Goal: Check status: Check status

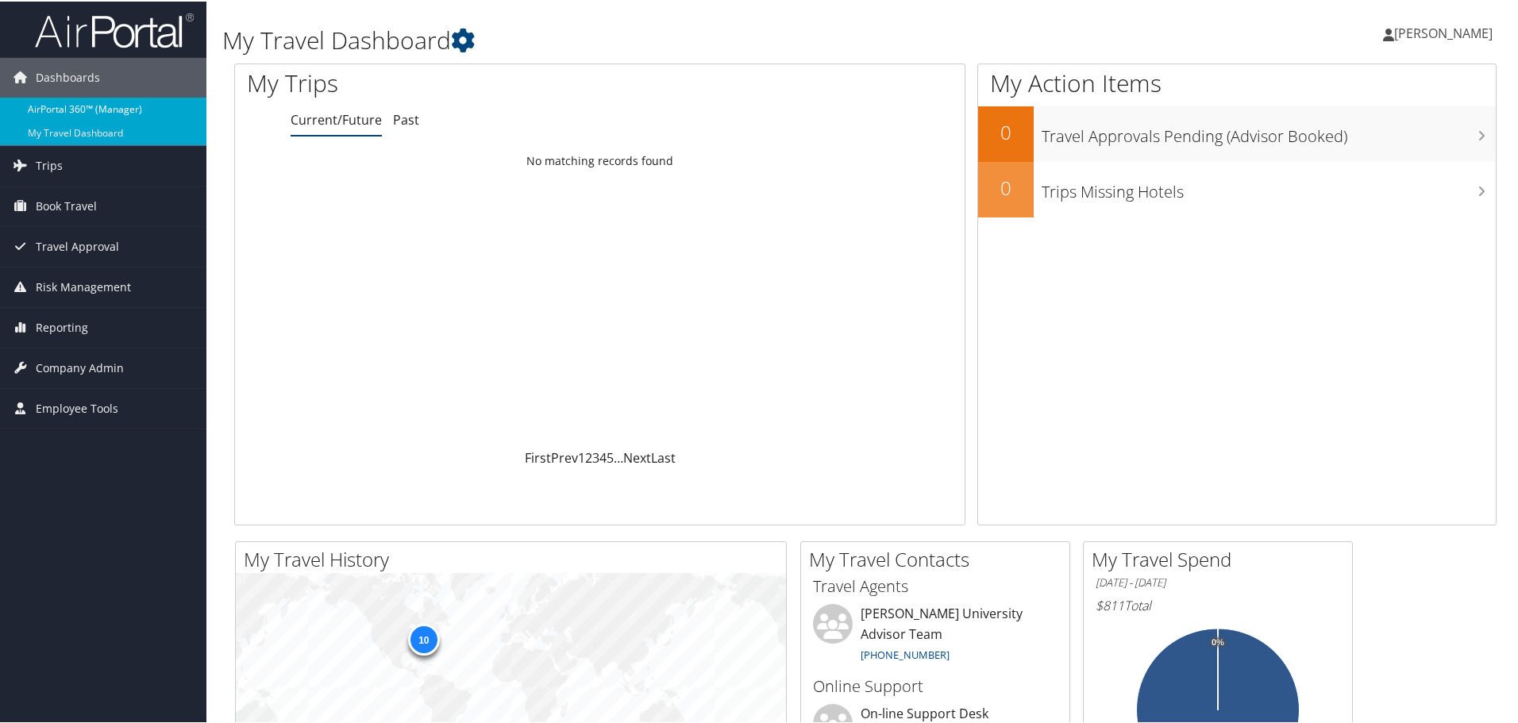
click at [91, 106] on link "AirPortal 360™ (Manager)" at bounding box center [103, 108] width 206 height 24
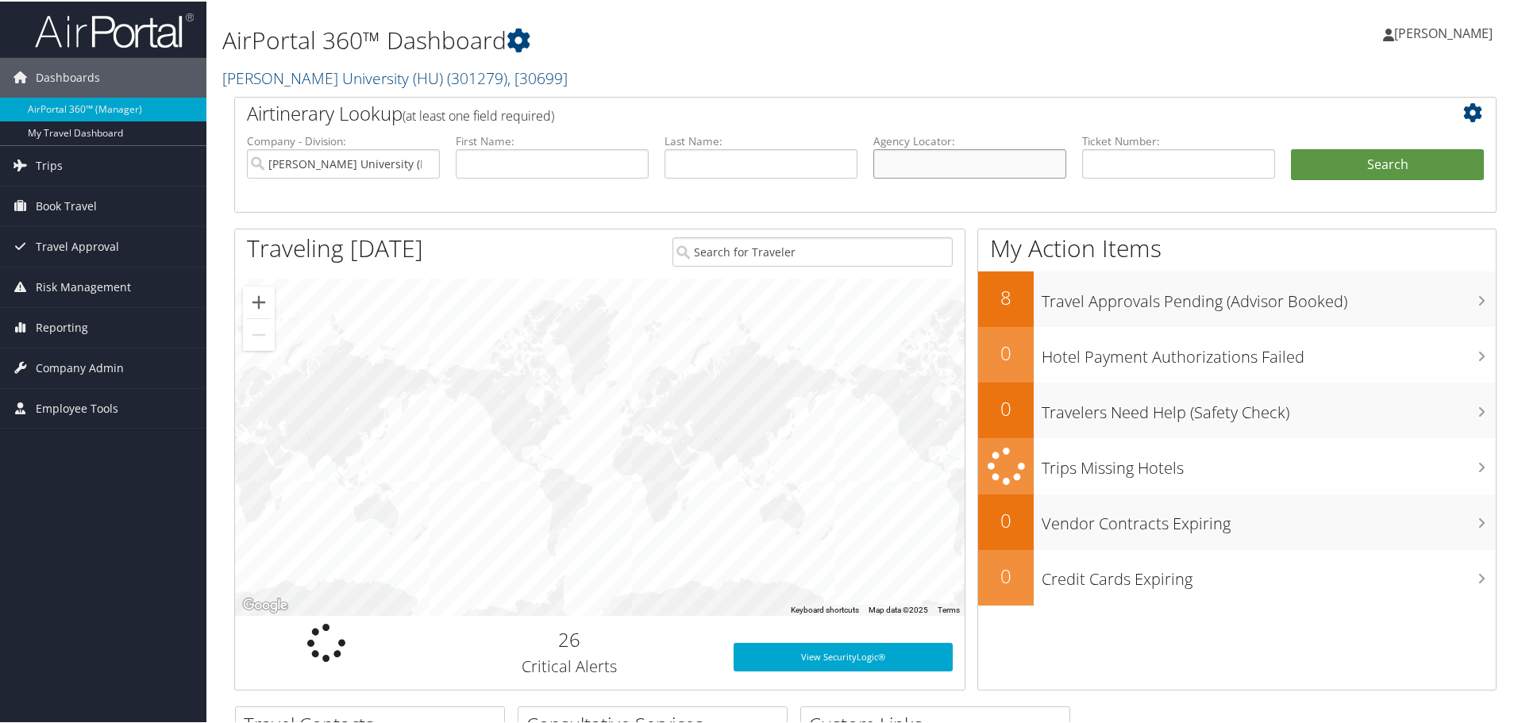
click at [941, 161] on input "text" at bounding box center [970, 162] width 193 height 29
paste input "C88KG4"
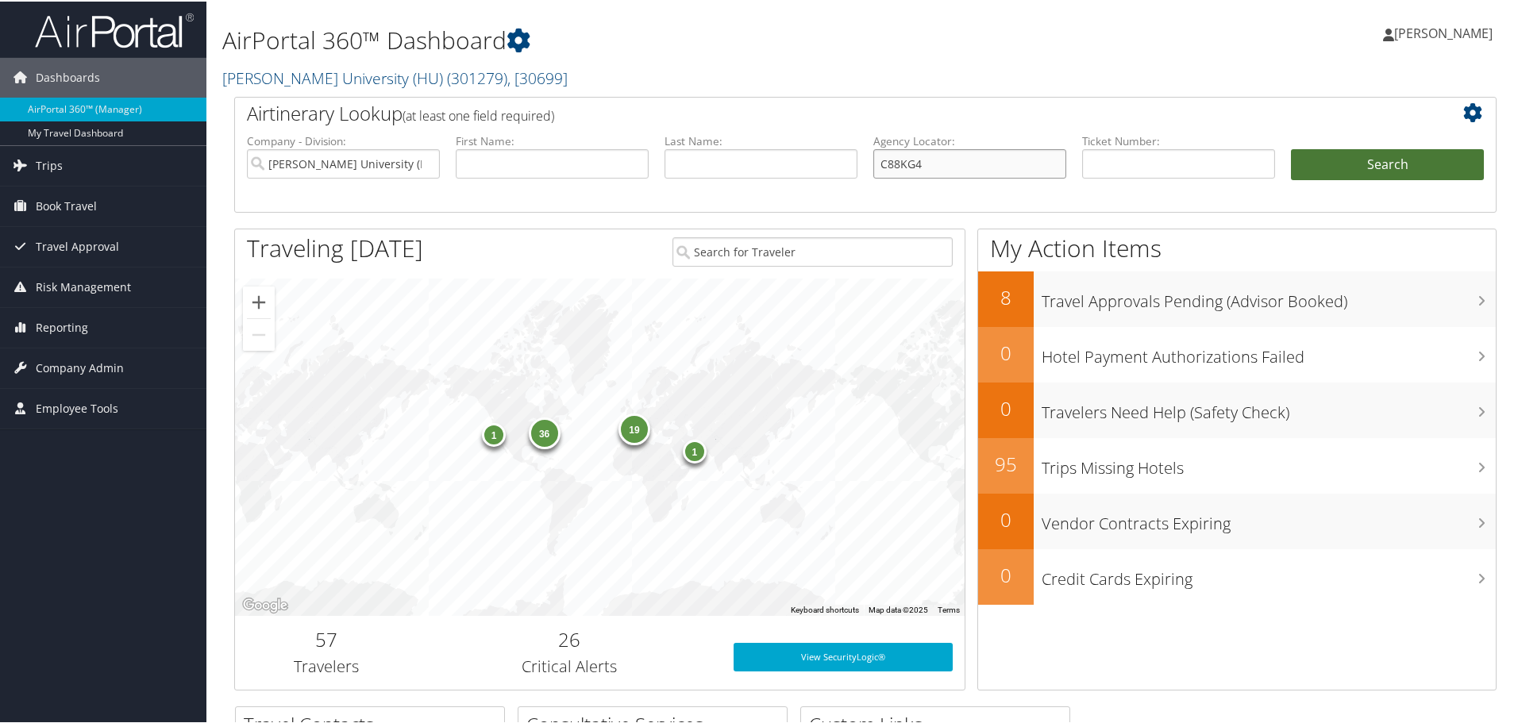
type input "C88KG4"
click at [1325, 154] on button "Search" at bounding box center [1387, 164] width 193 height 32
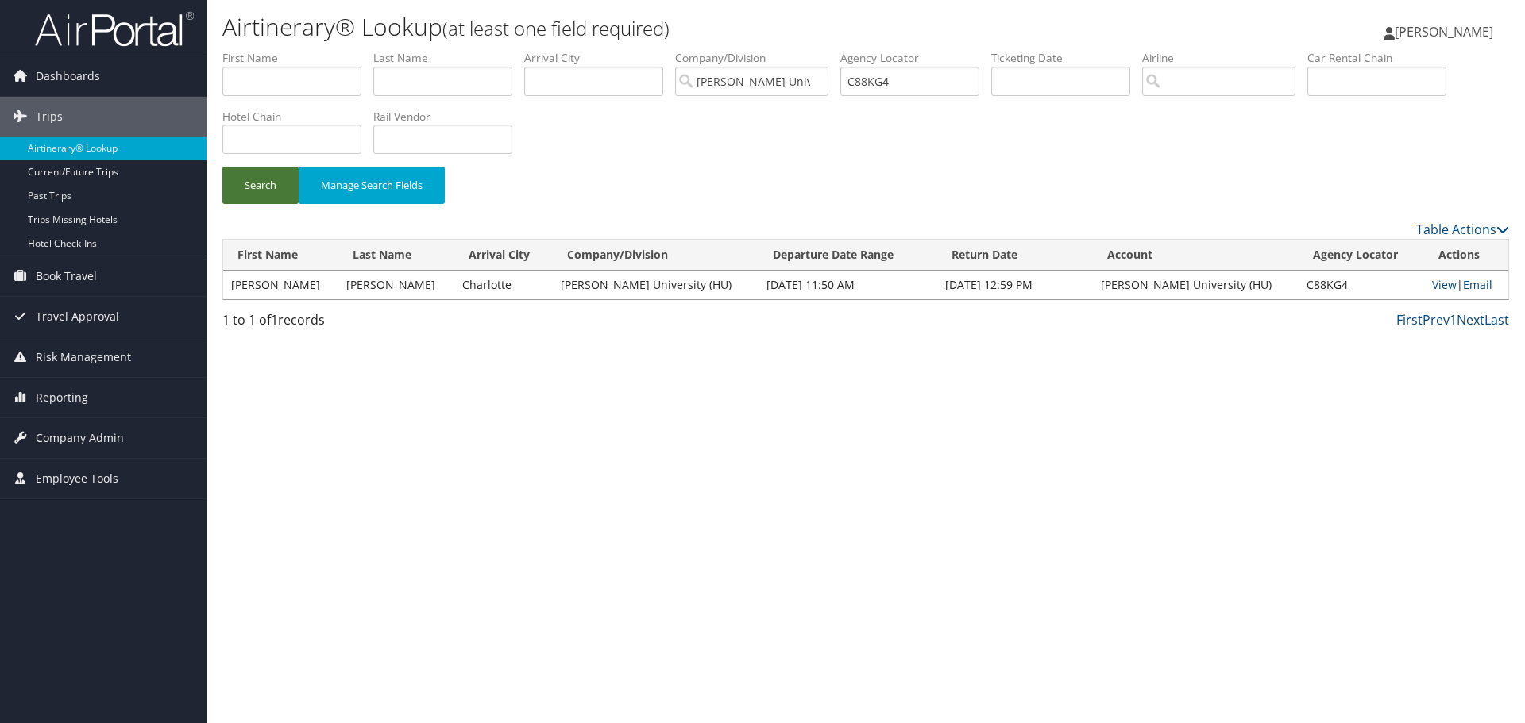
click at [268, 184] on button "Search" at bounding box center [260, 185] width 76 height 37
click at [1432, 280] on link "View" at bounding box center [1444, 284] width 25 height 15
click at [886, 83] on input "C88KG4" at bounding box center [909, 81] width 139 height 29
paste input "7VM2"
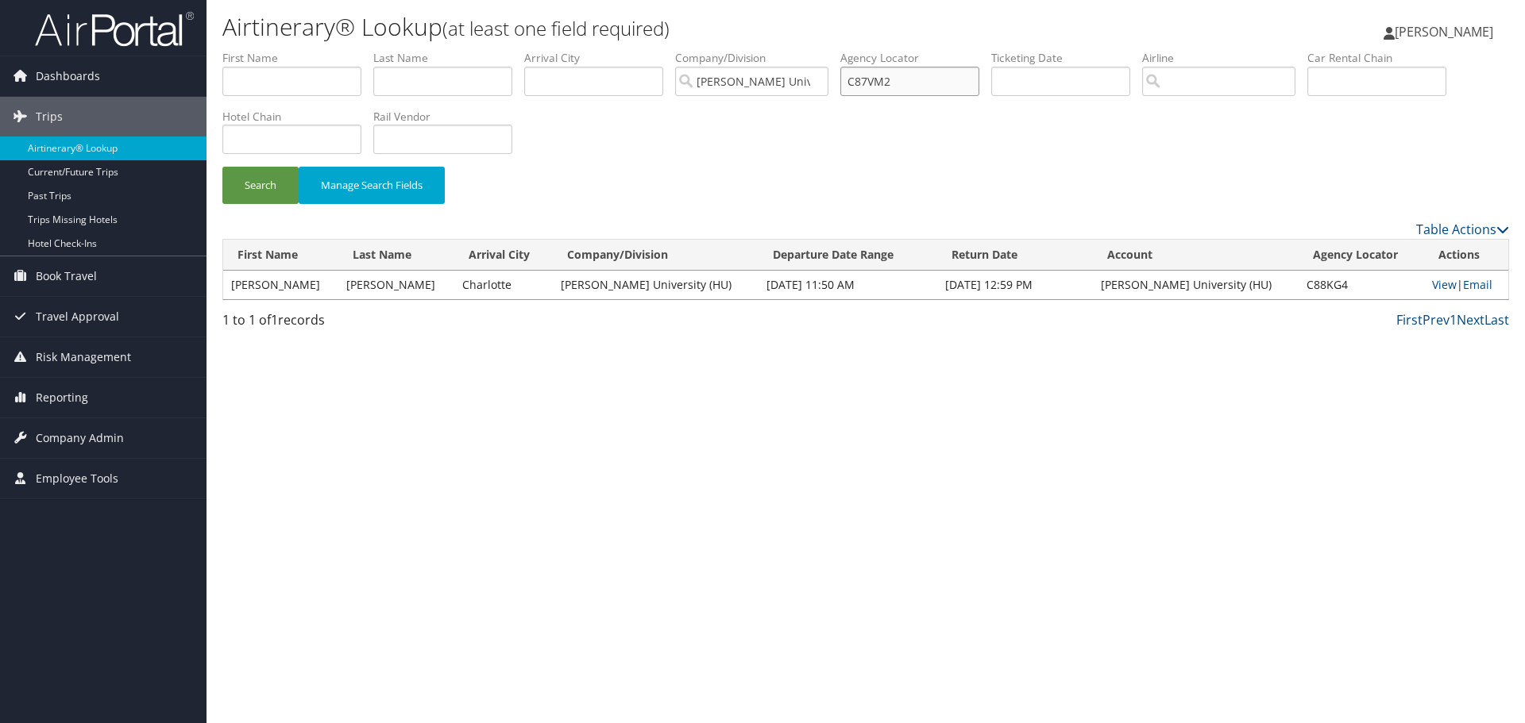
click at [222, 167] on button "Search" at bounding box center [260, 185] width 76 height 37
click at [1432, 286] on link "View" at bounding box center [1444, 284] width 25 height 15
click at [874, 79] on input "C87VM2" at bounding box center [909, 81] width 139 height 29
click at [871, 79] on input "C87VM2" at bounding box center [909, 81] width 139 height 29
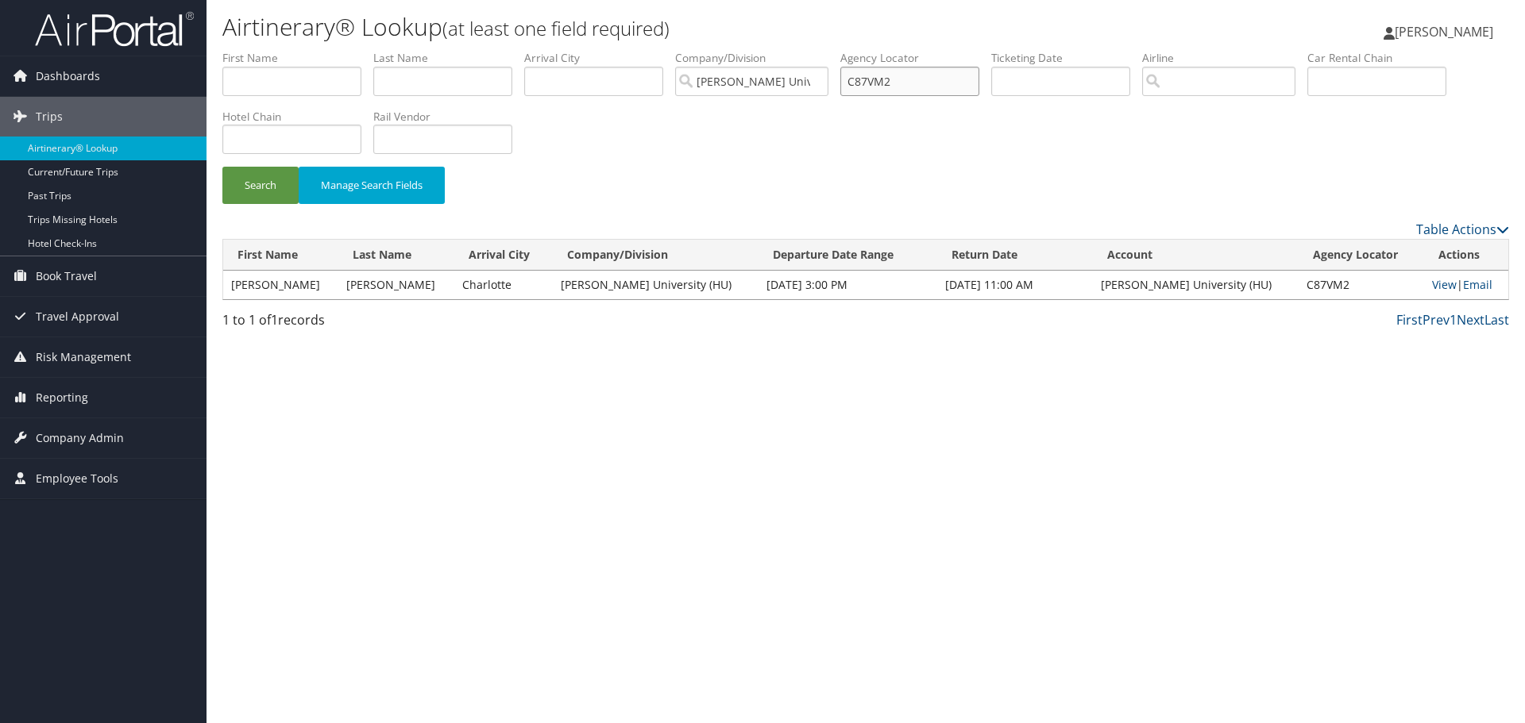
click at [871, 79] on input "C87VM2" at bounding box center [909, 81] width 139 height 29
paste input "SA012807"
click at [271, 192] on button "Search" at bounding box center [260, 185] width 76 height 37
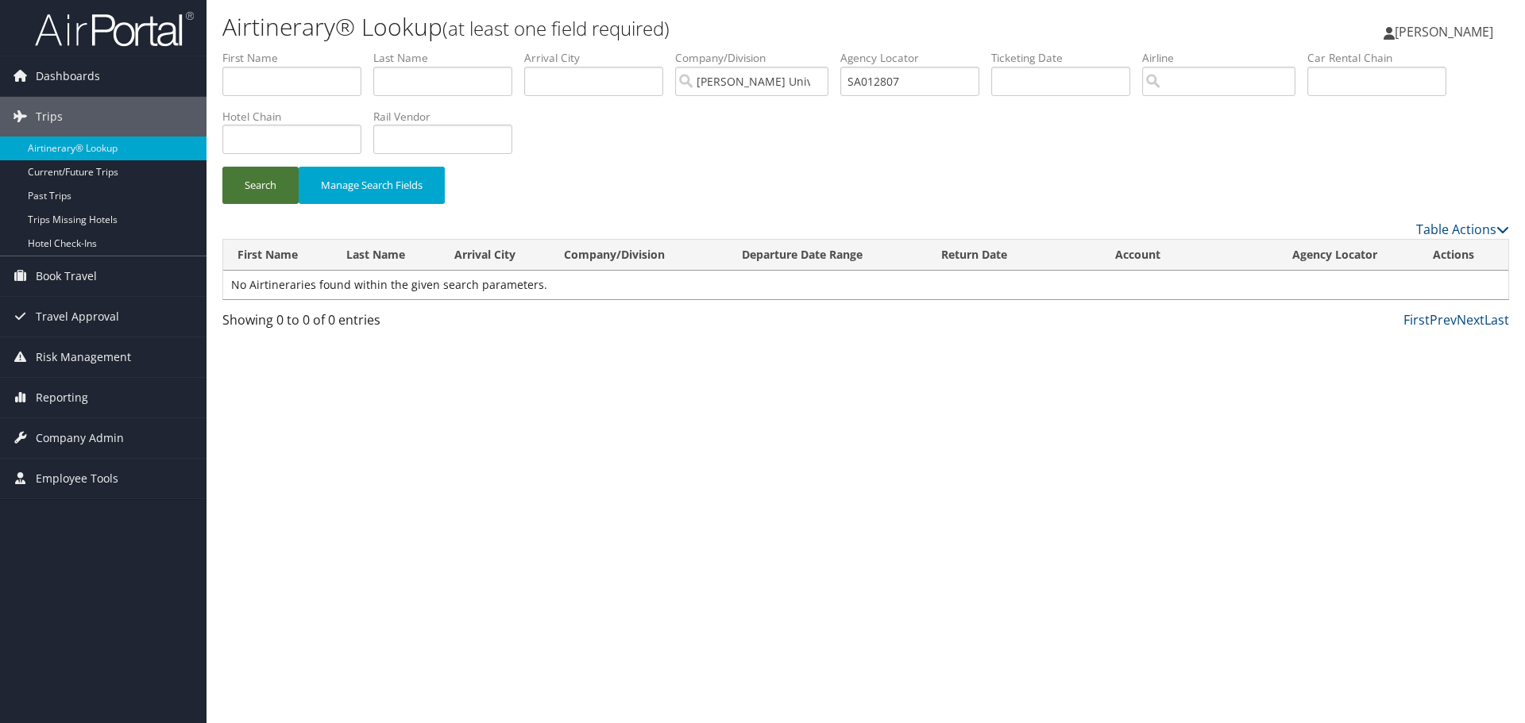
click at [270, 190] on button "Search" at bounding box center [260, 185] width 76 height 37
click at [866, 84] on input "SA012807" at bounding box center [909, 81] width 139 height 29
paste input "C6KTK6"
type input "C6KTK6"
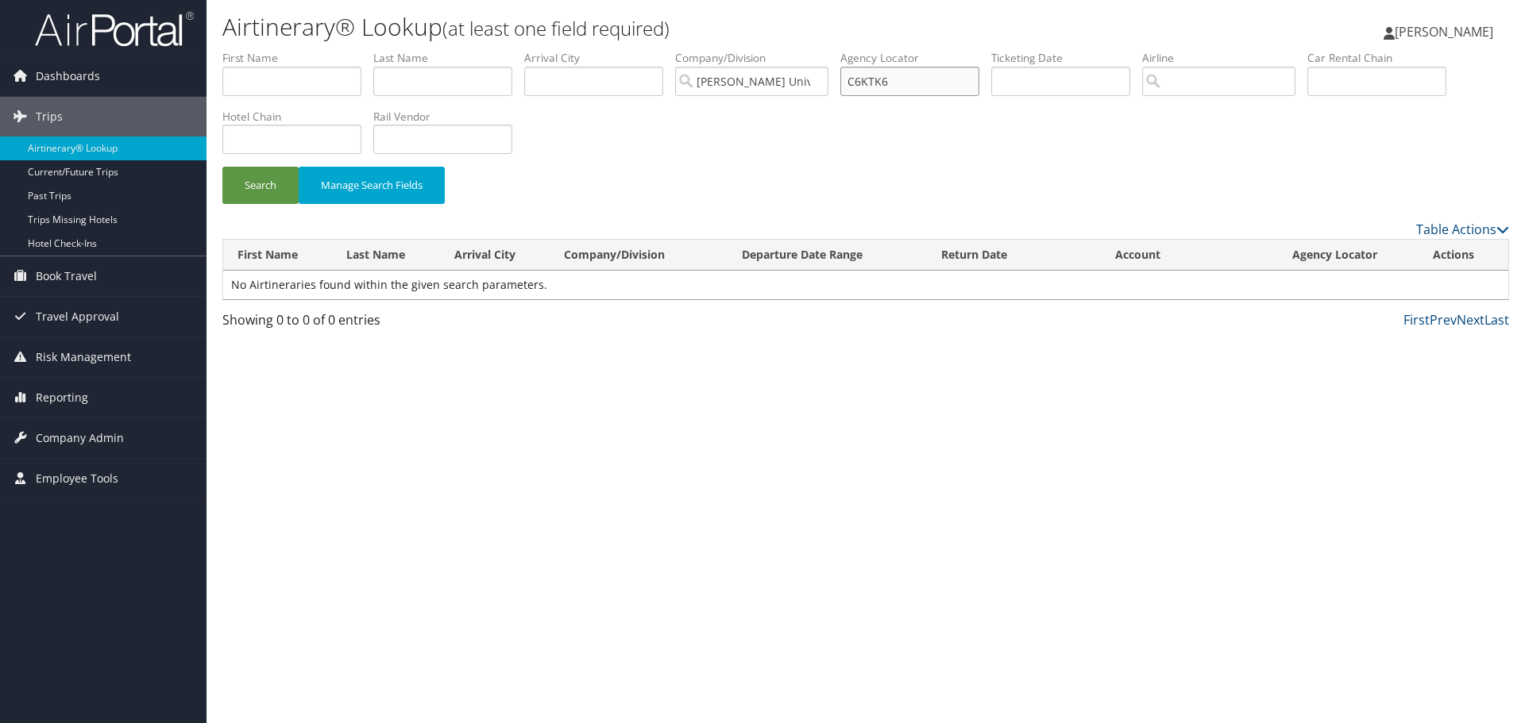
click at [222, 167] on button "Search" at bounding box center [260, 185] width 76 height 37
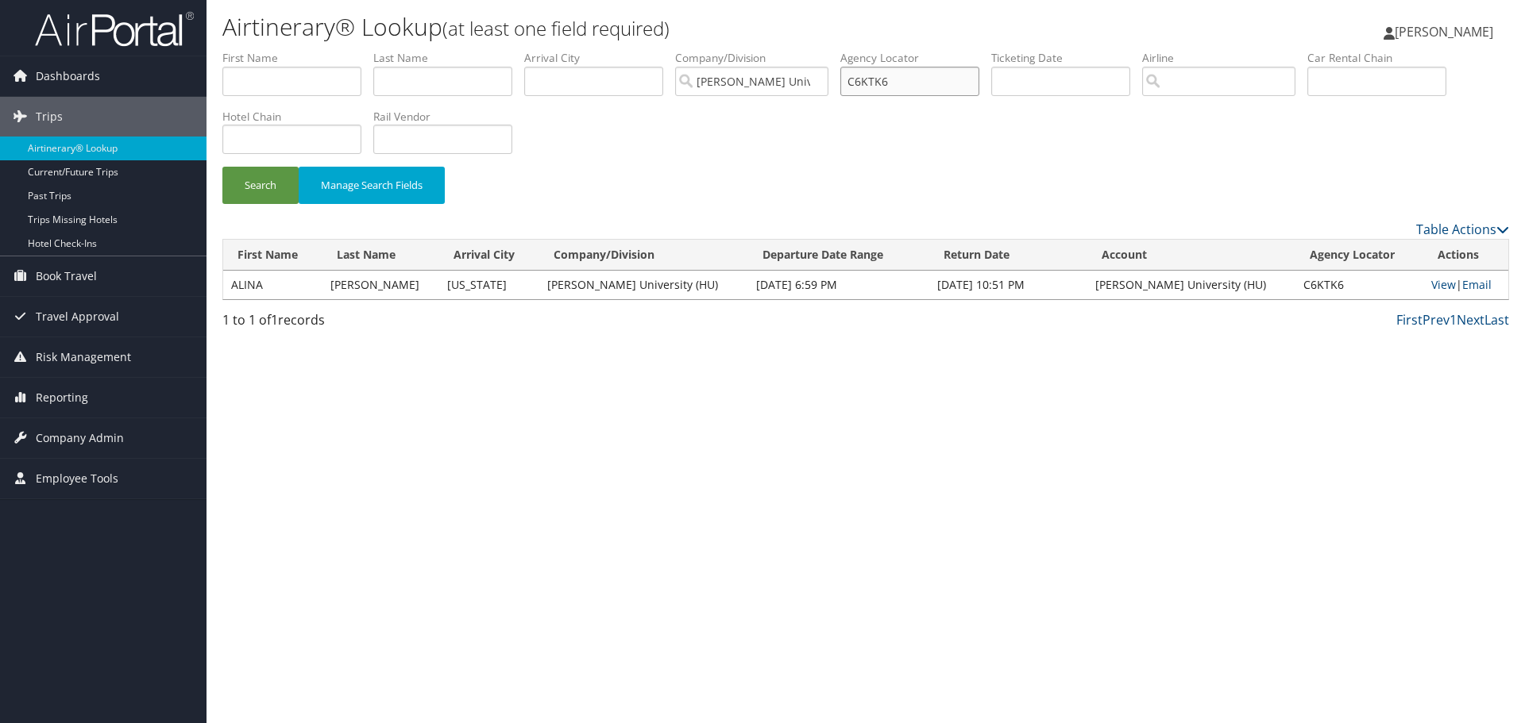
click at [866, 83] on input "C6KTK6" at bounding box center [909, 81] width 139 height 29
click at [438, 89] on input "text" at bounding box center [442, 81] width 139 height 29
type input "hutson"
click at [222, 167] on button "Search" at bounding box center [260, 185] width 76 height 37
